Goal: Task Accomplishment & Management: Use online tool/utility

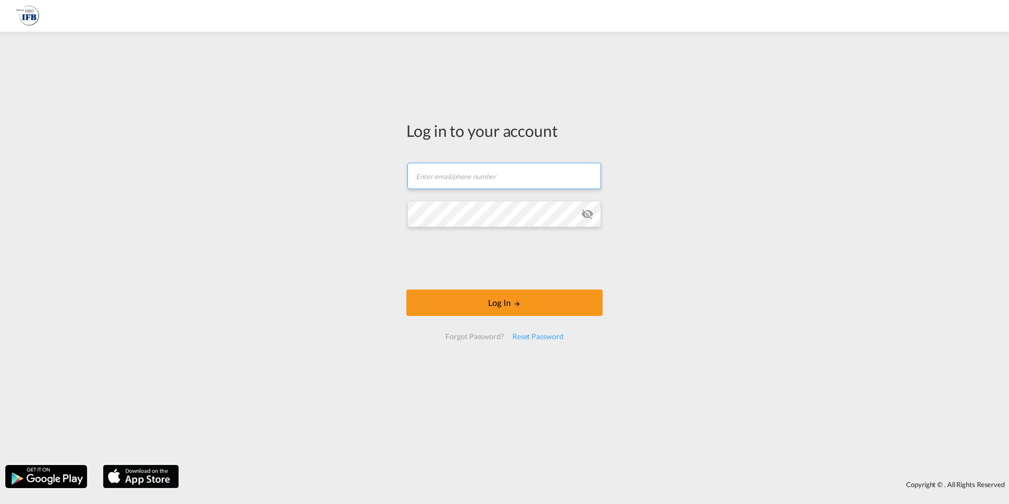
paste input "[EMAIL_ADDRESS][DOMAIN_NAME]"
type input "[EMAIL_ADDRESS][DOMAIN_NAME]"
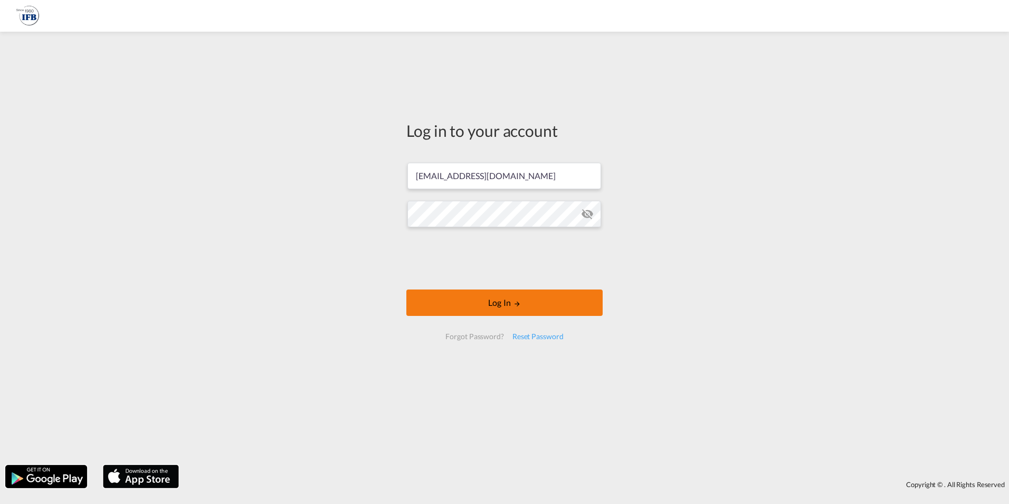
click at [509, 296] on button "Log In" at bounding box center [504, 302] width 196 height 26
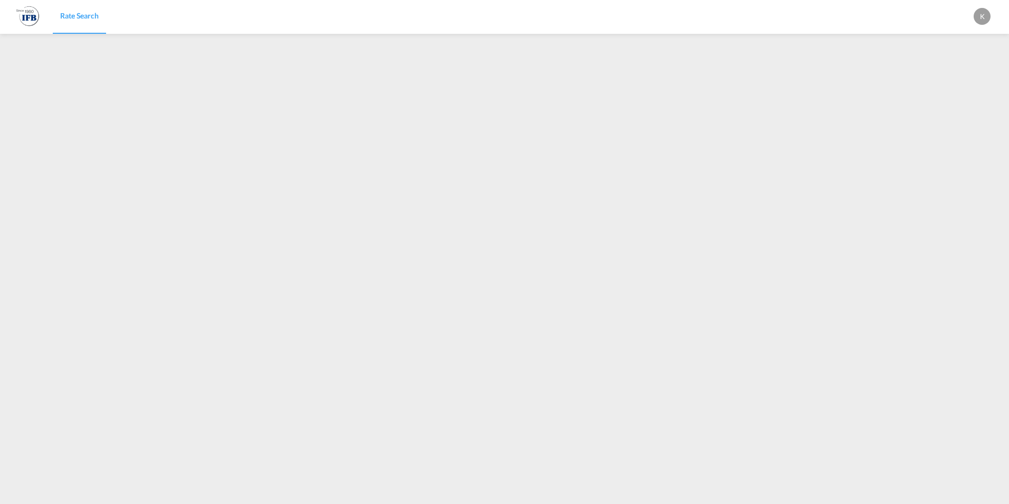
click at [984, 12] on div "K" at bounding box center [982, 16] width 17 height 17
click at [959, 79] on button "Logout" at bounding box center [970, 80] width 69 height 21
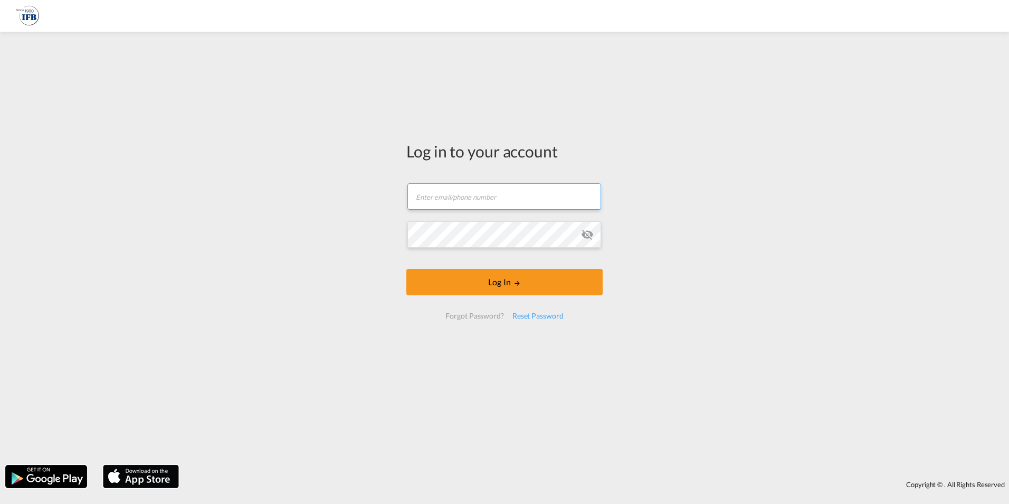
type input "[EMAIL_ADDRESS][DOMAIN_NAME]"
